Goal: Task Accomplishment & Management: Manage account settings

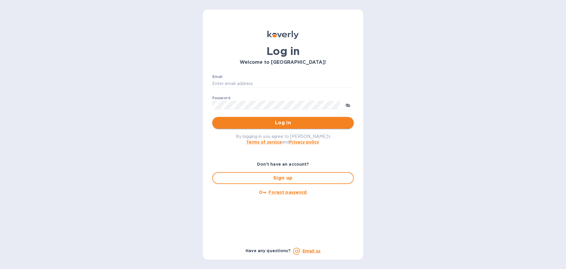
type input "[PERSON_NAME][EMAIL_ADDRESS][DOMAIN_NAME]"
click at [229, 121] on span "Log in" at bounding box center [283, 122] width 132 height 7
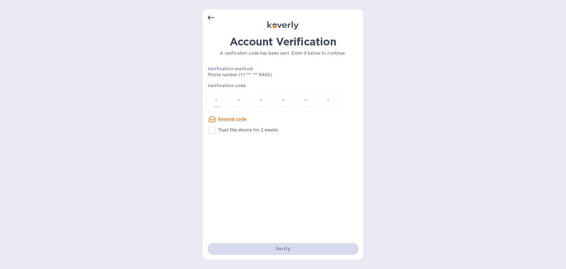
click at [216, 98] on input "number" at bounding box center [217, 101] width 8 height 11
type input "2"
type input "1"
type input "2"
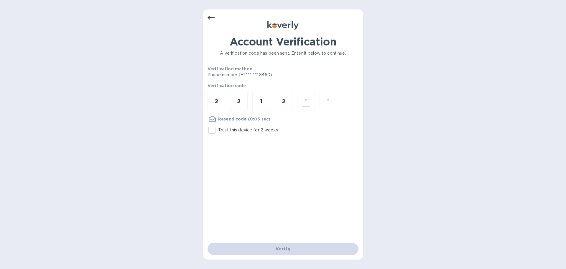
type input "1"
type input "5"
